Goal: Information Seeking & Learning: Compare options

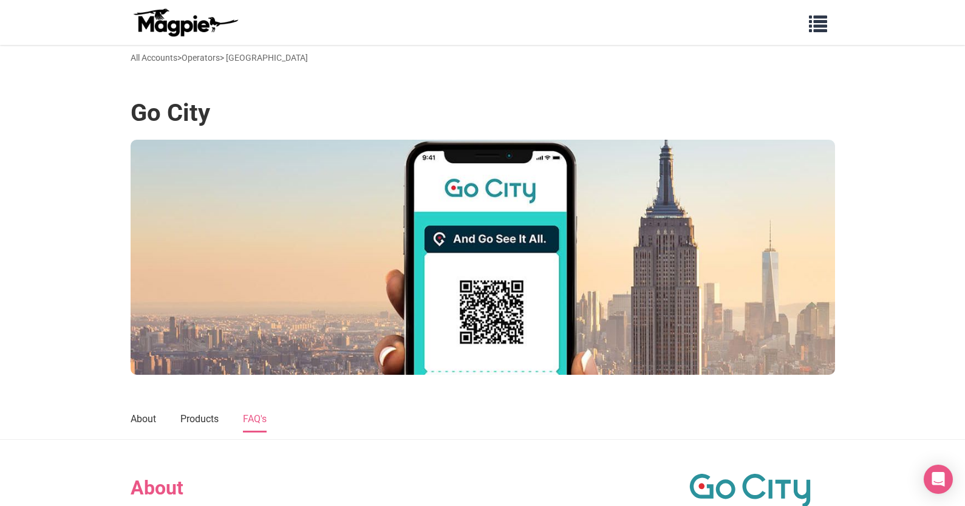
scroll to position [862, 0]
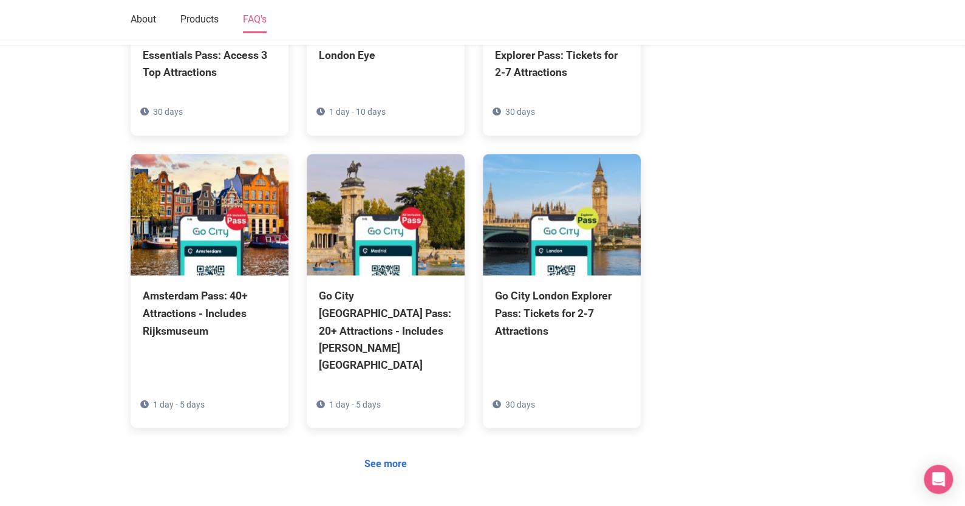
click at [799, 114] on div "About Go City - the world's leading attraction pass company - is transforming t…" at bounding box center [483, 125] width 705 height 1046
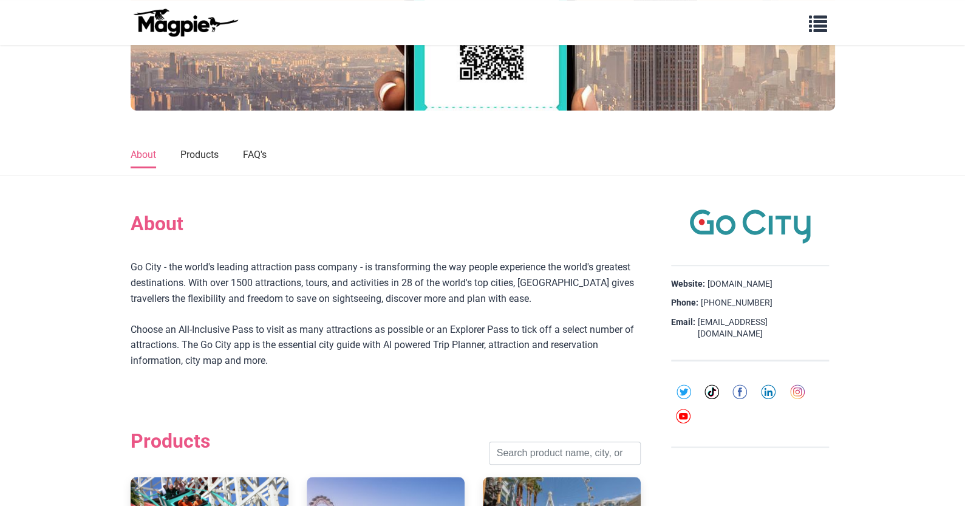
scroll to position [304, 0]
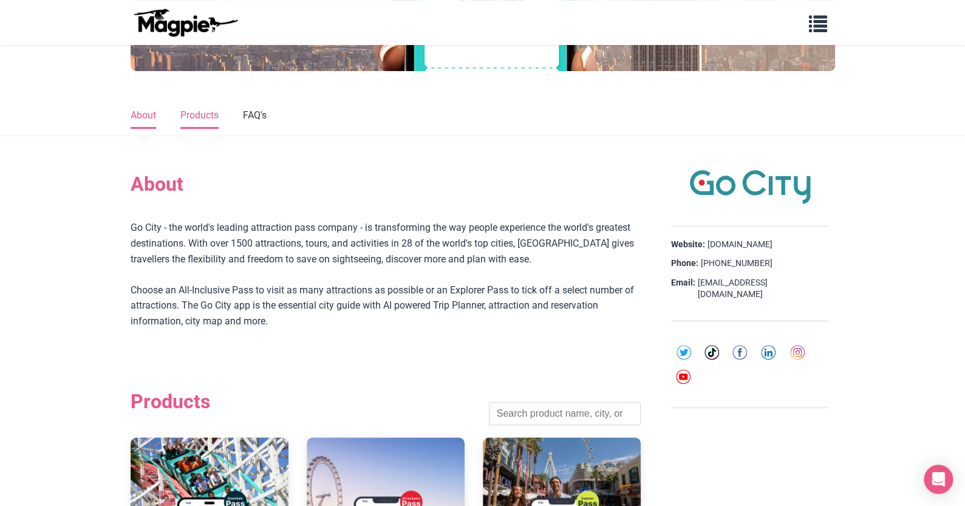
click at [215, 114] on link "Products" at bounding box center [199, 116] width 38 height 26
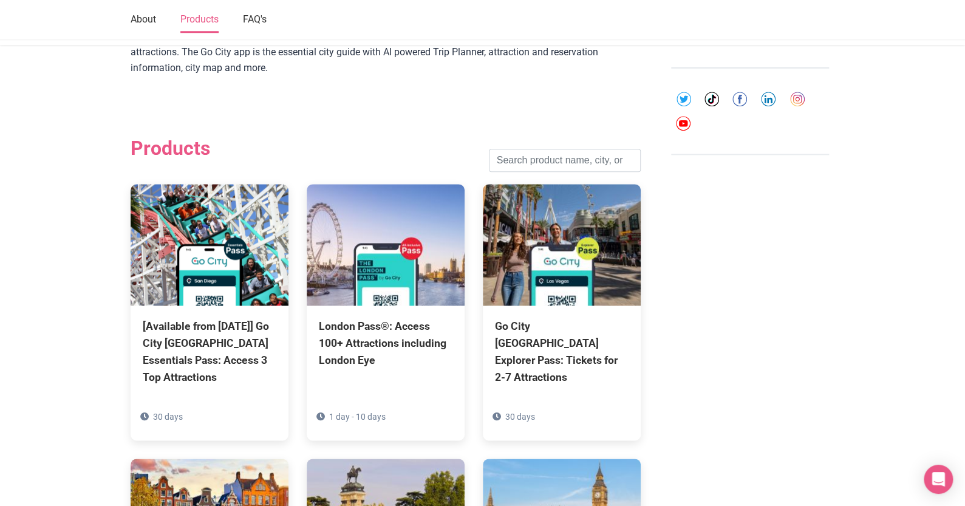
scroll to position [614, 0]
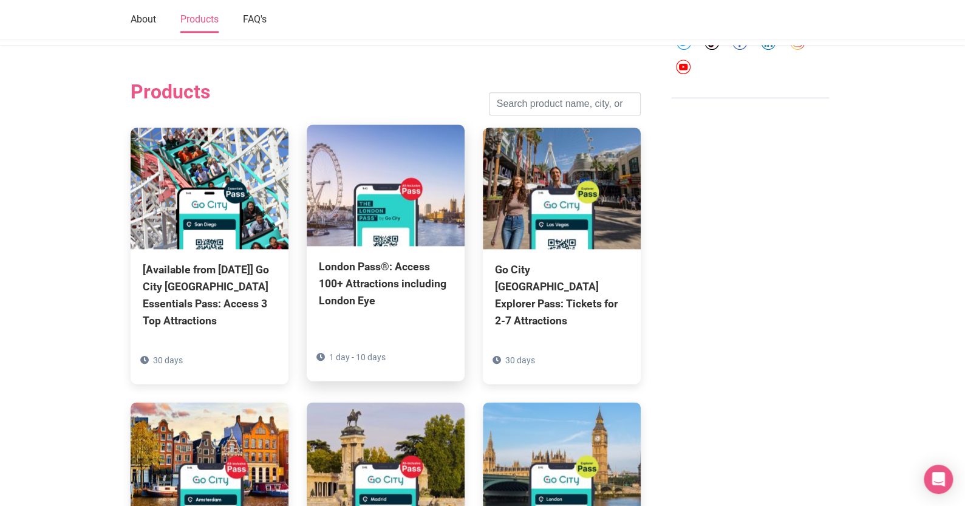
click at [433, 219] on img at bounding box center [386, 186] width 158 height 122
click at [383, 236] on img at bounding box center [386, 186] width 158 height 122
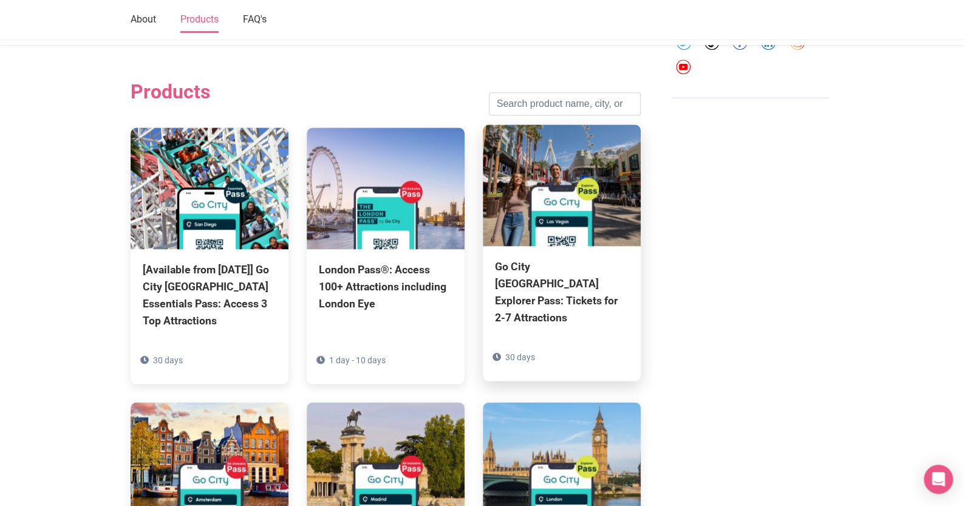
click at [628, 181] on img at bounding box center [562, 186] width 158 height 122
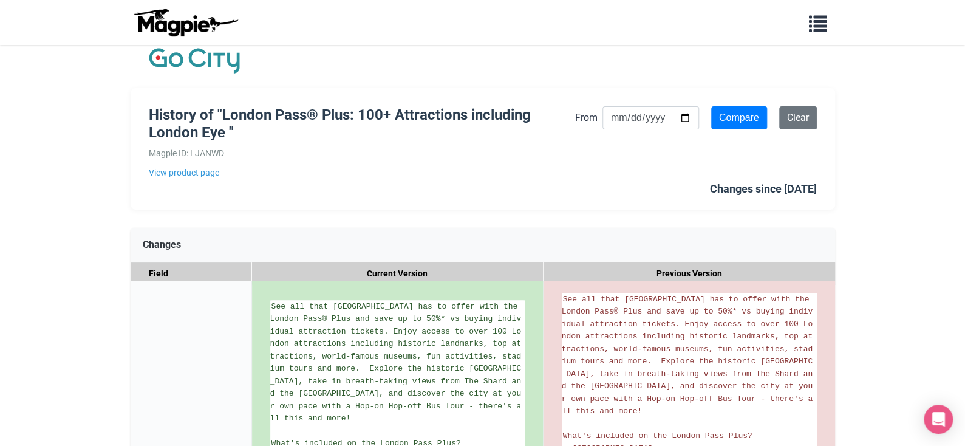
scroll to position [1, 0]
